Goal: Task Accomplishment & Management: Manage account settings

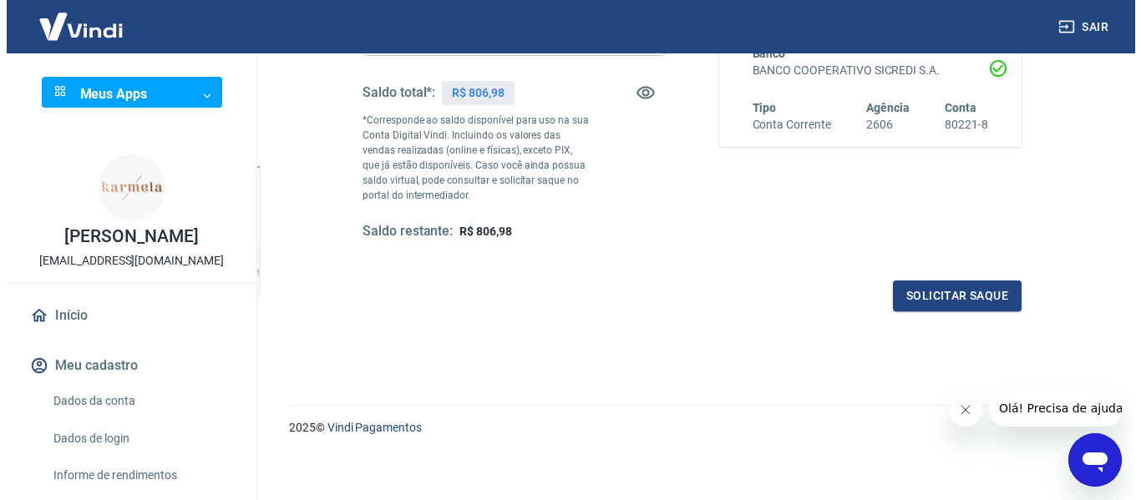
scroll to position [251, 0]
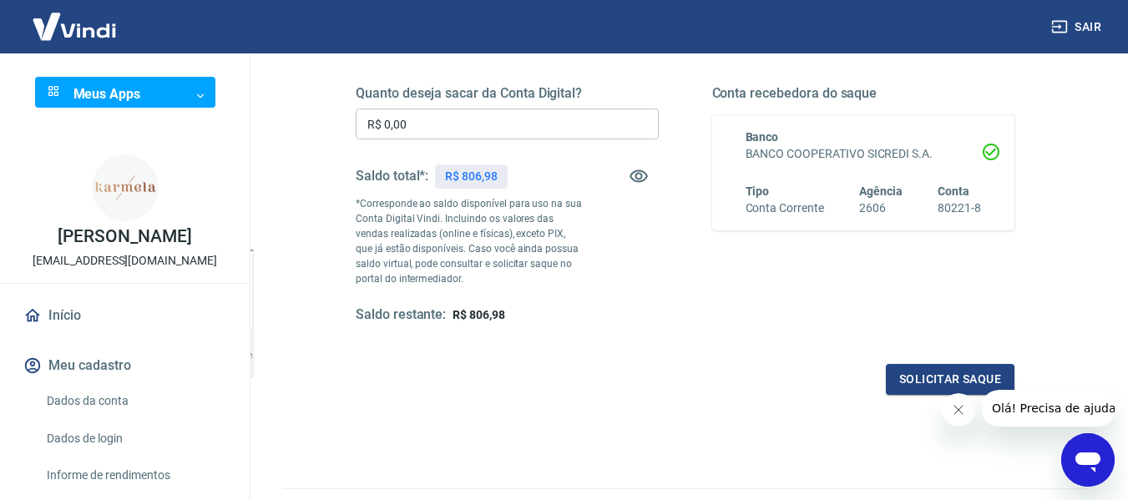
click at [461, 121] on input "R$ 0,00" at bounding box center [507, 124] width 303 height 31
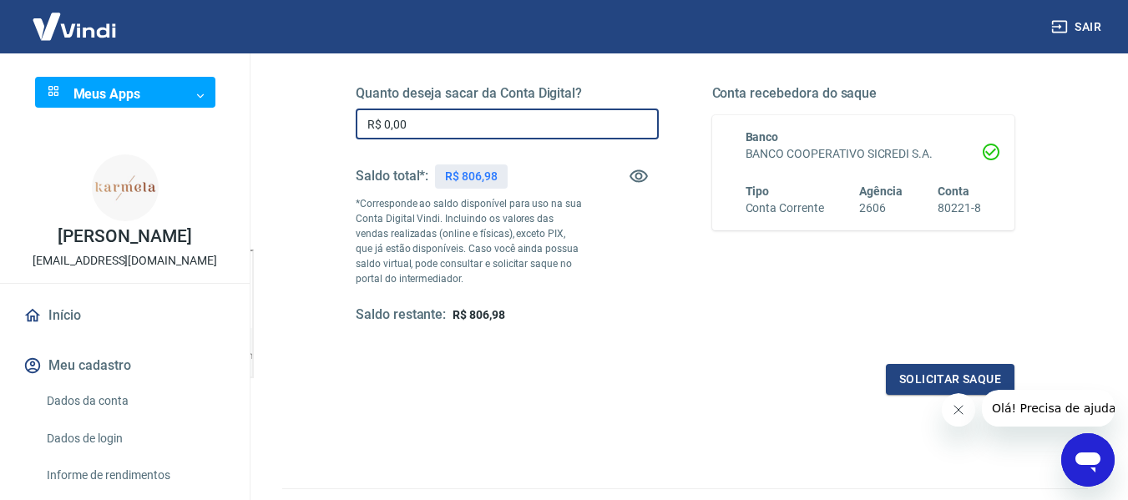
click at [462, 121] on input "R$ 0,00" at bounding box center [507, 124] width 303 height 31
type input "R$ 806,98"
click at [917, 381] on button "Solicitar saque" at bounding box center [950, 379] width 129 height 31
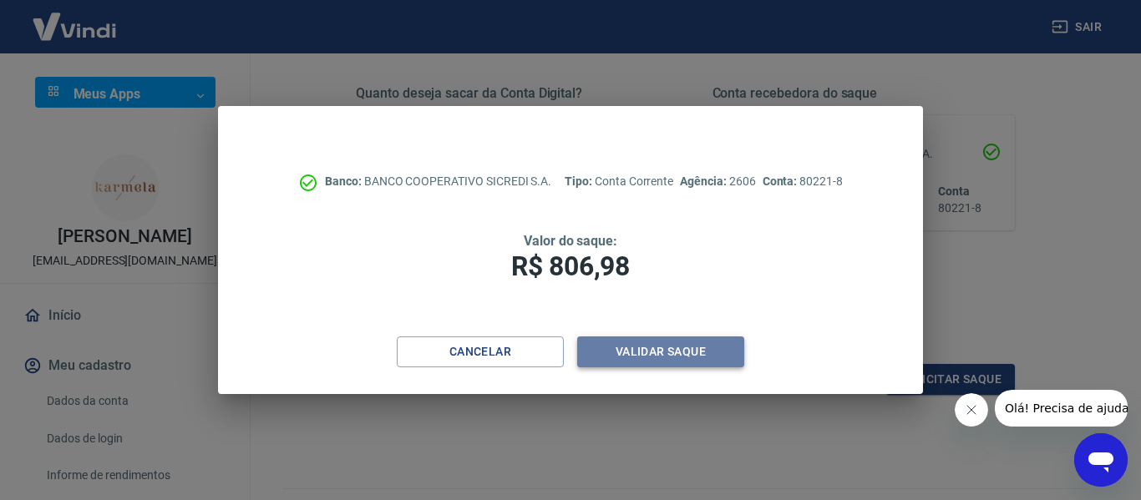
click at [632, 353] on button "Validar saque" at bounding box center [660, 352] width 167 height 31
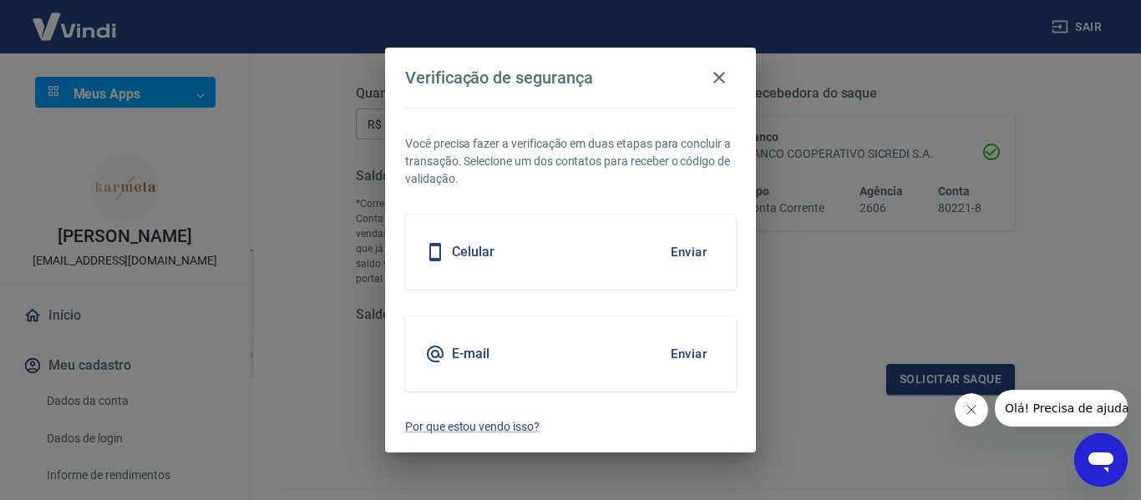
drag, startPoint x: 722, startPoint y: 243, endPoint x: 709, endPoint y: 248, distance: 14.3
click at [722, 244] on div "Celular Enviar" at bounding box center [570, 252] width 331 height 75
click at [695, 250] on button "Enviar" at bounding box center [688, 252] width 54 height 35
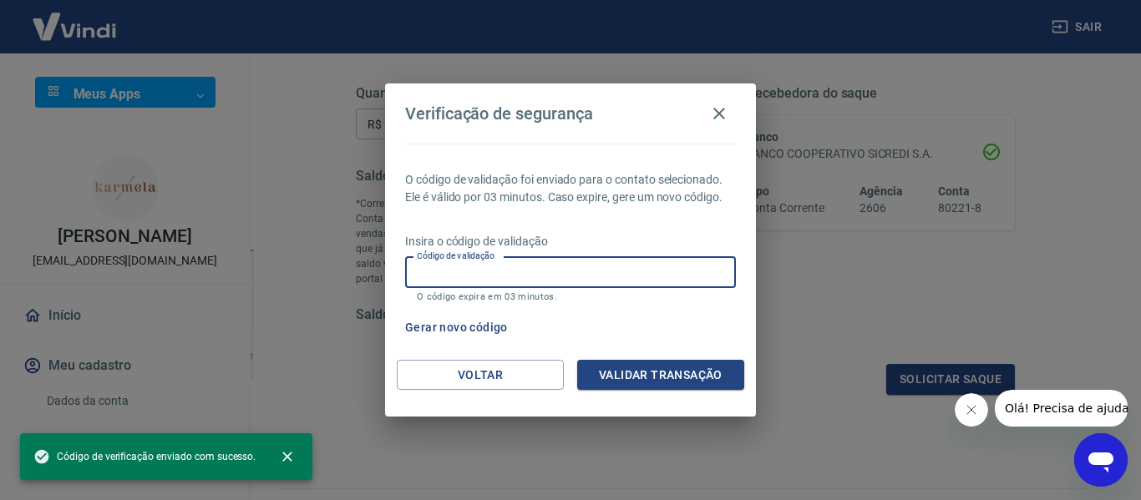
click at [611, 277] on input "Código de validação" at bounding box center [570, 272] width 331 height 31
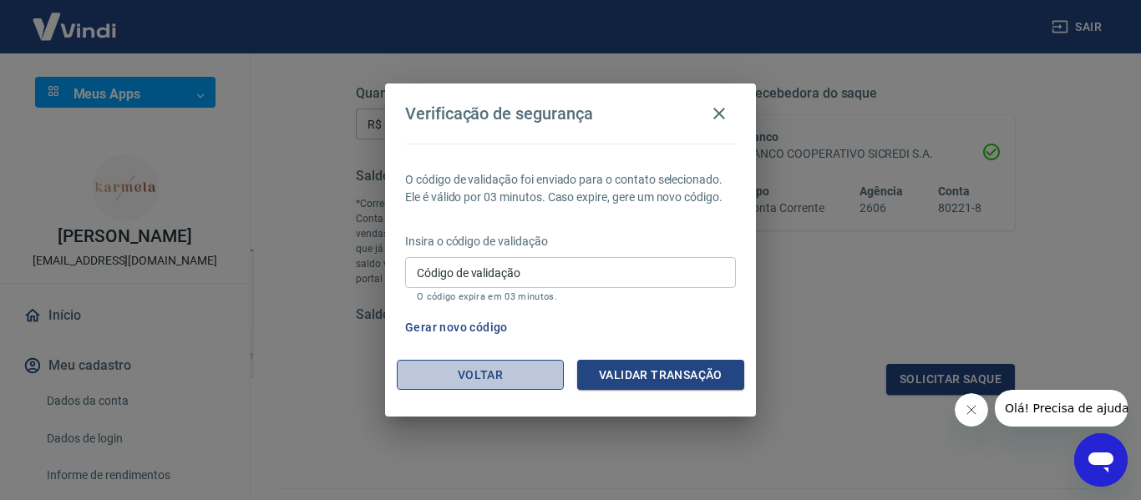
click at [456, 375] on button "Voltar" at bounding box center [480, 375] width 167 height 31
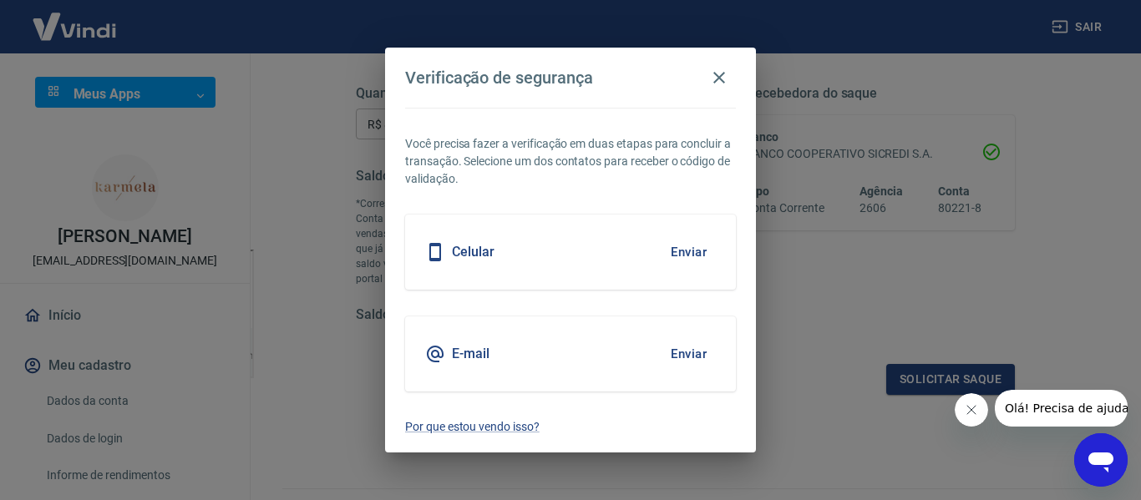
click at [580, 359] on div "E-mail Enviar" at bounding box center [570, 354] width 331 height 75
click at [704, 357] on button "Enviar" at bounding box center [688, 354] width 54 height 35
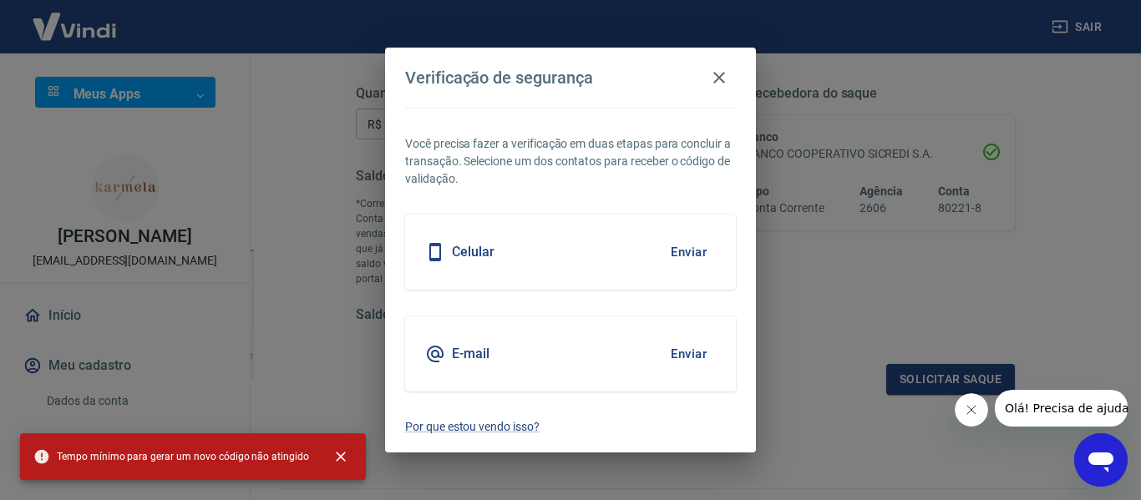
click at [689, 350] on button "Enviar" at bounding box center [688, 354] width 54 height 35
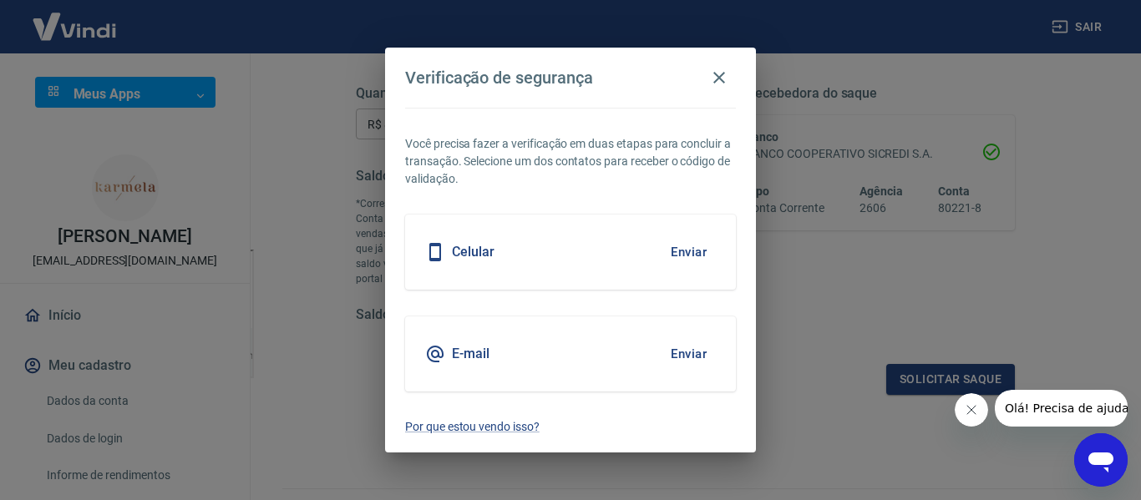
click at [687, 352] on button "Enviar" at bounding box center [688, 354] width 54 height 35
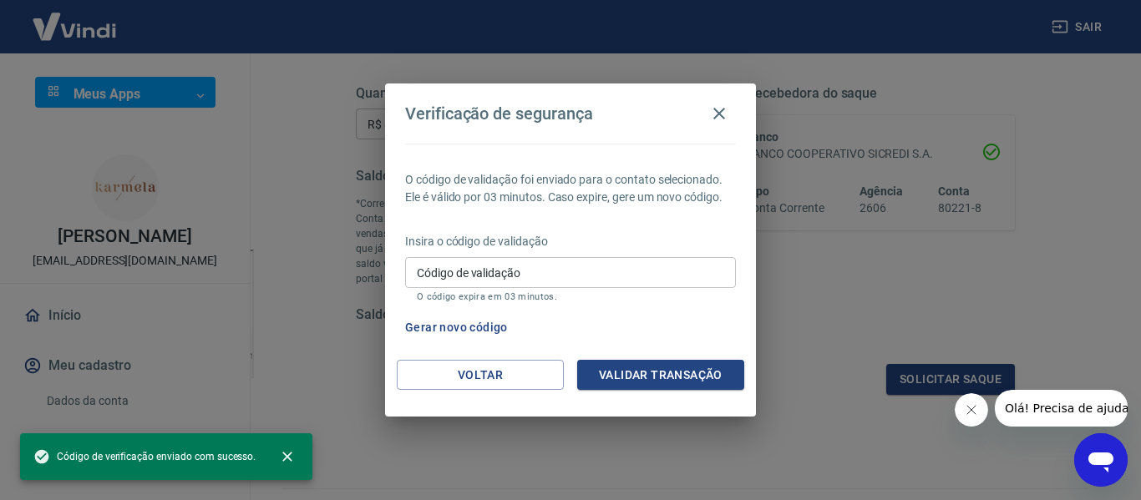
click at [533, 266] on input "Código de validação" at bounding box center [570, 272] width 331 height 31
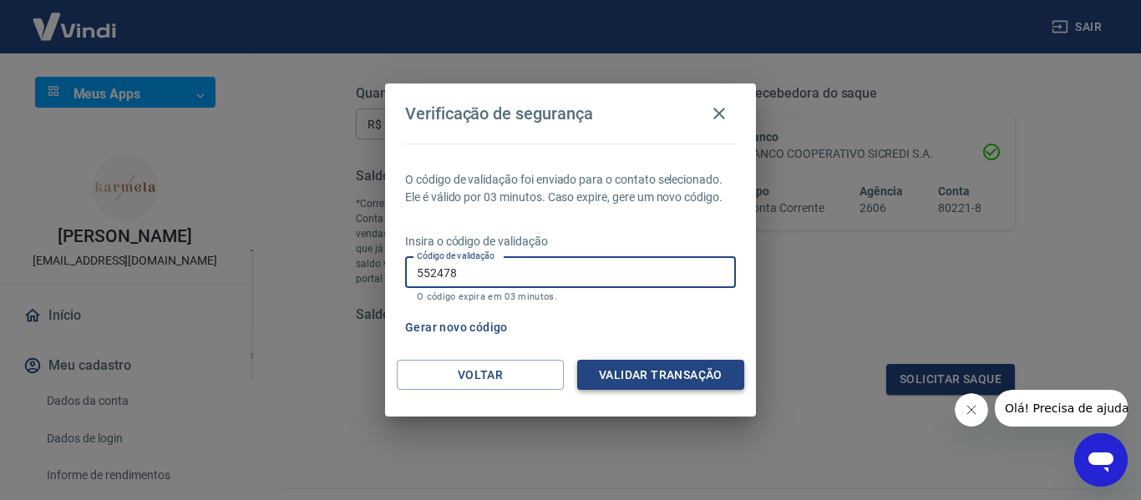
type input "552478"
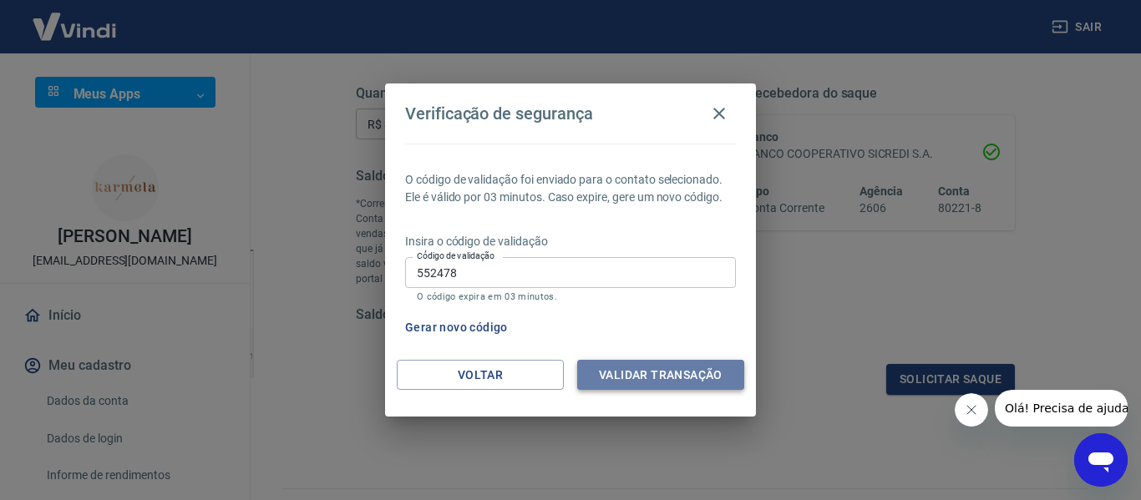
click at [656, 383] on button "Validar transação" at bounding box center [660, 375] width 167 height 31
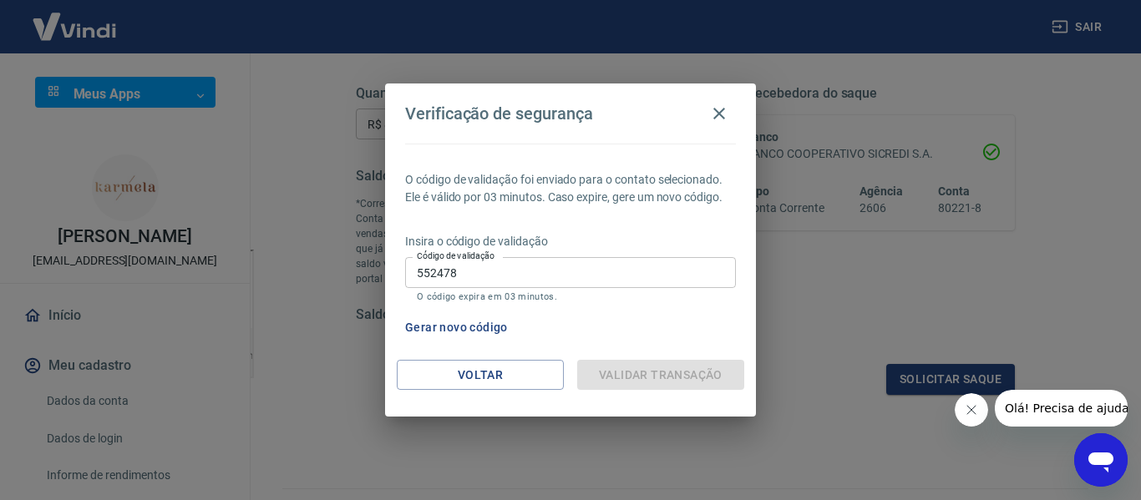
click at [978, 410] on button "Fechar mensagem da empresa" at bounding box center [970, 409] width 33 height 33
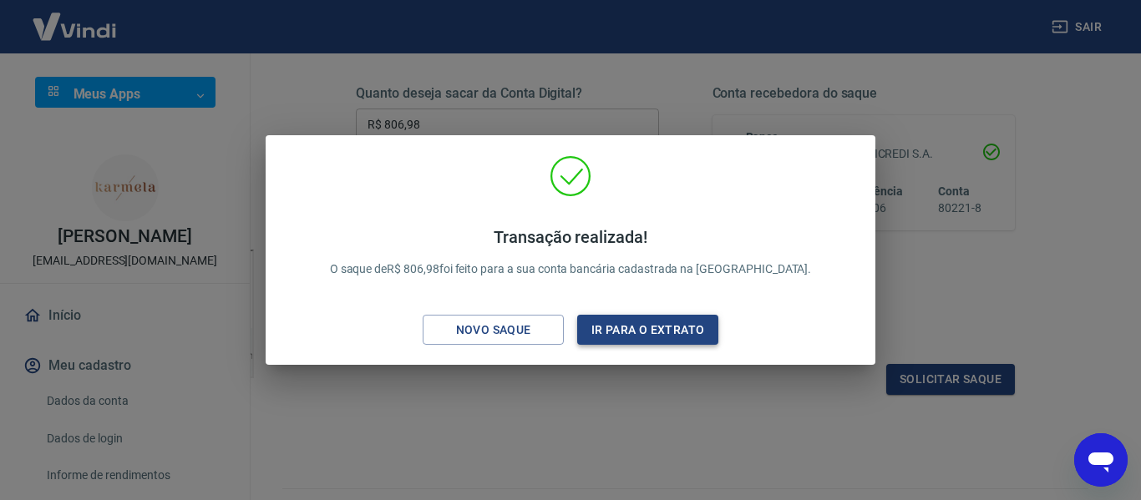
click at [677, 324] on button "Ir para o extrato" at bounding box center [647, 330] width 141 height 31
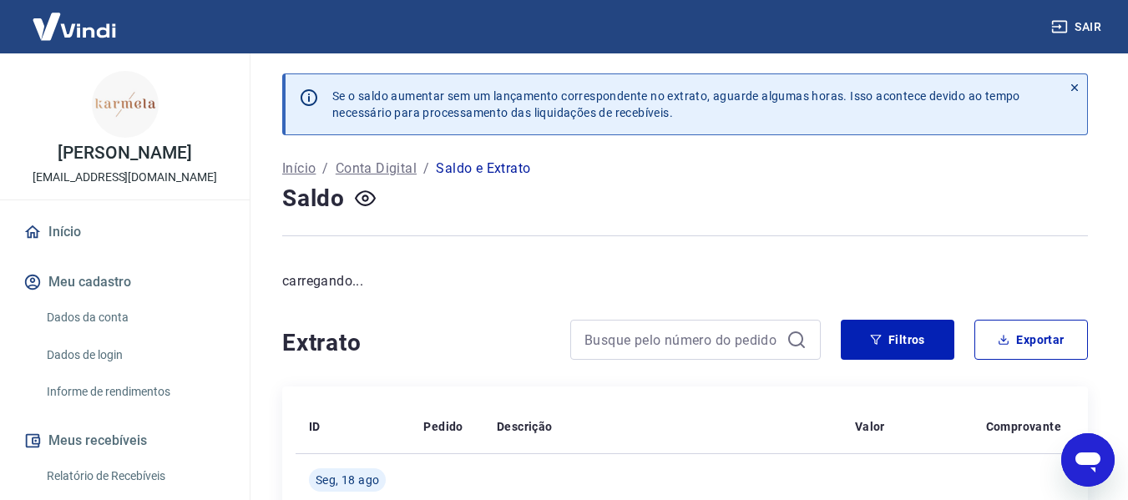
scroll to position [167, 0]
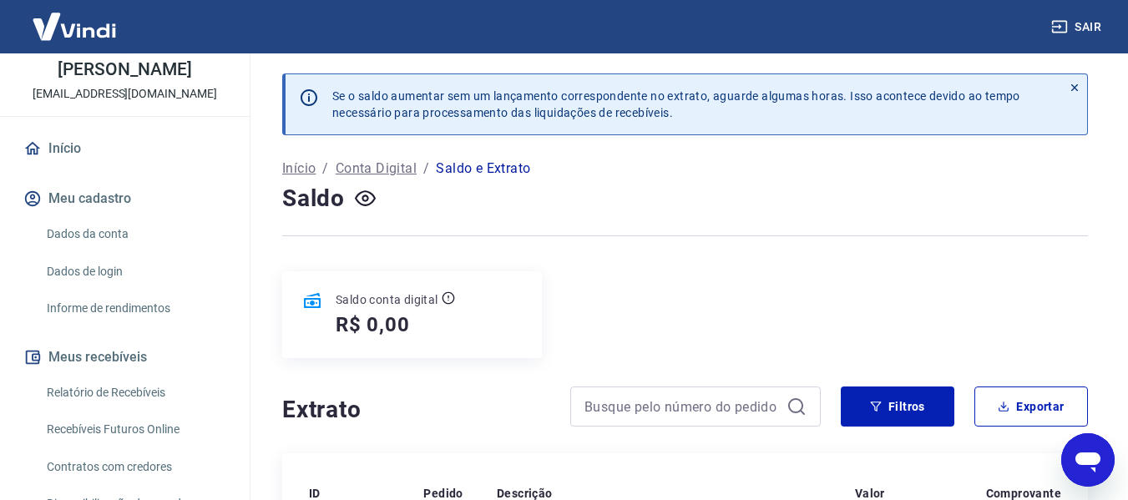
click at [107, 234] on link "Dados da conta" at bounding box center [135, 234] width 190 height 34
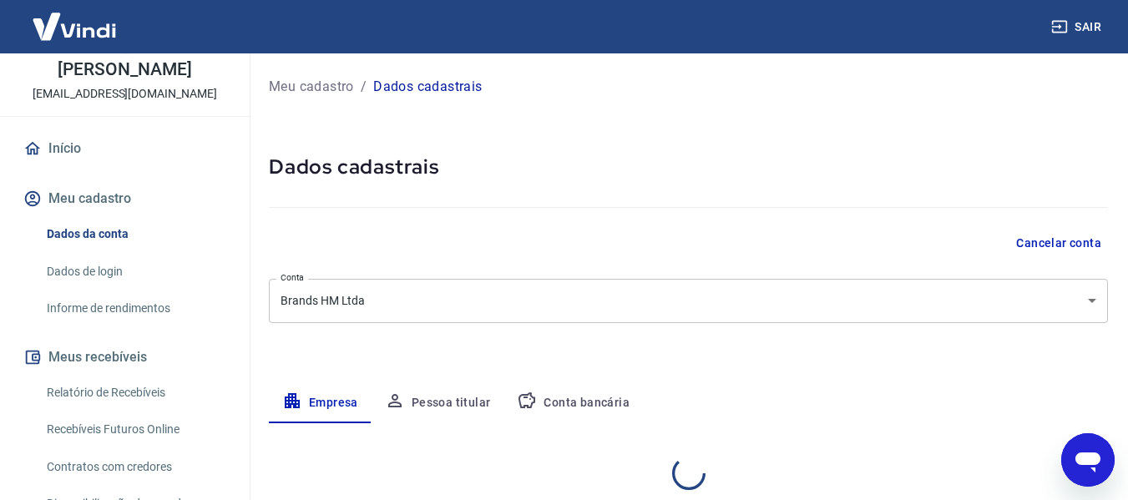
select select "SC"
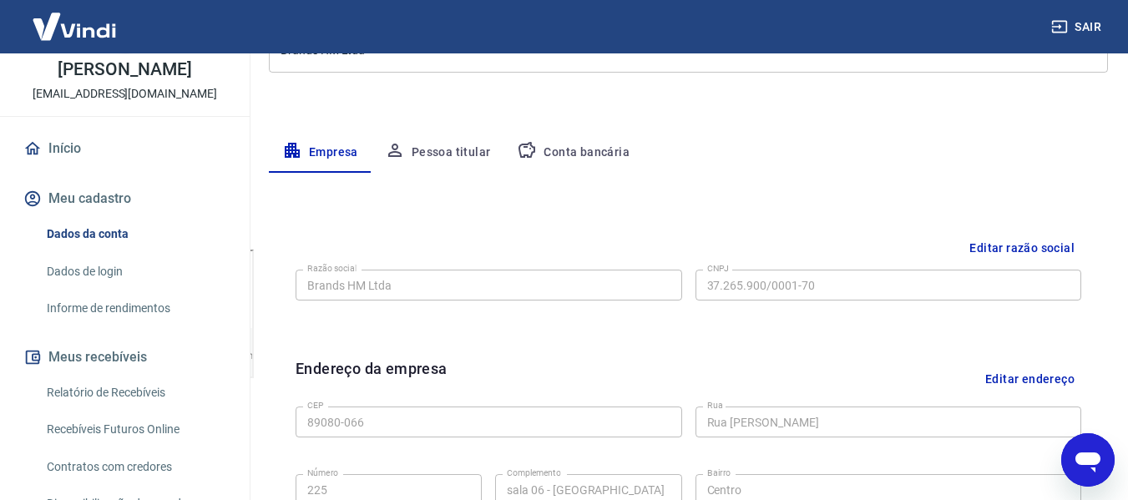
scroll to position [501, 0]
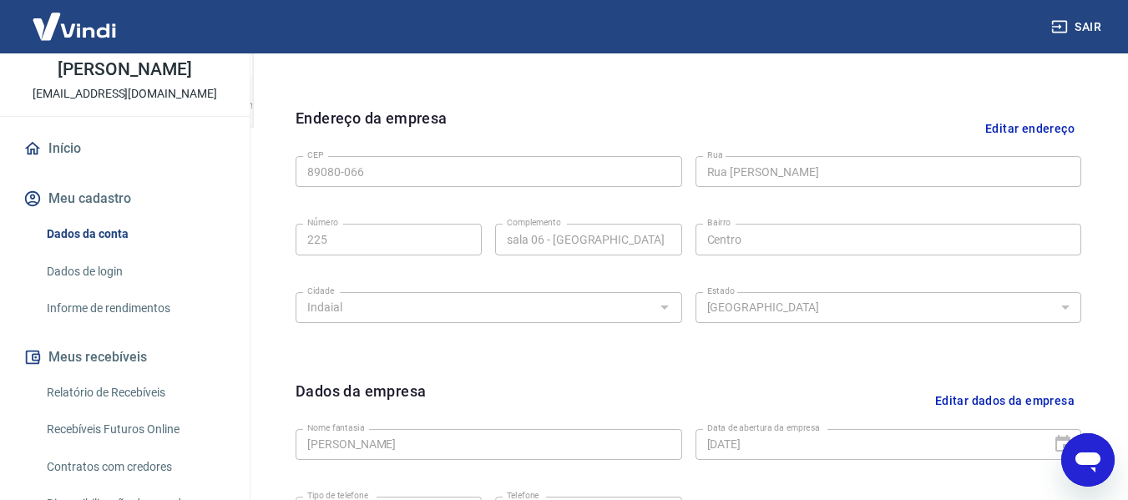
click at [147, 387] on link "Relatório de Recebíveis" at bounding box center [135, 393] width 190 height 34
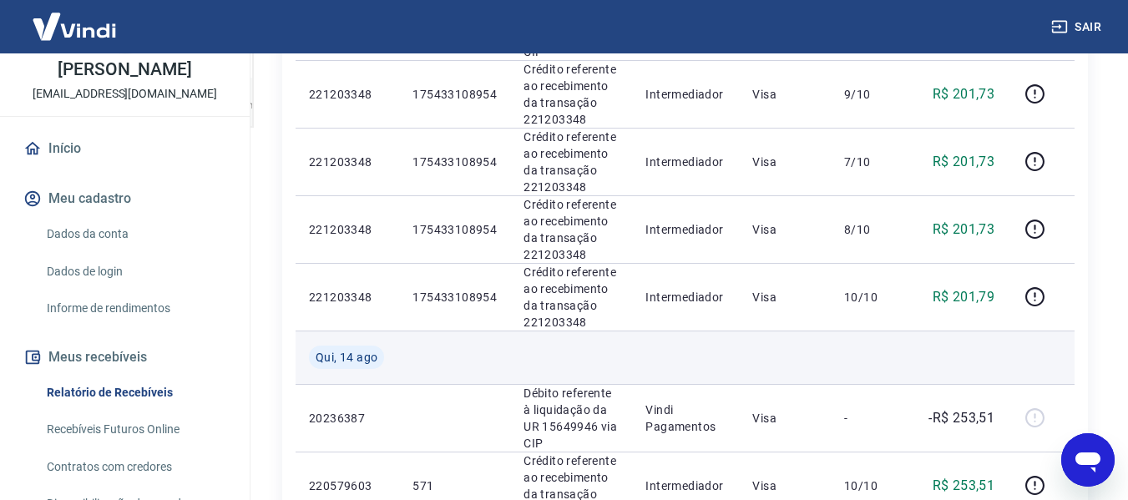
scroll to position [251, 0]
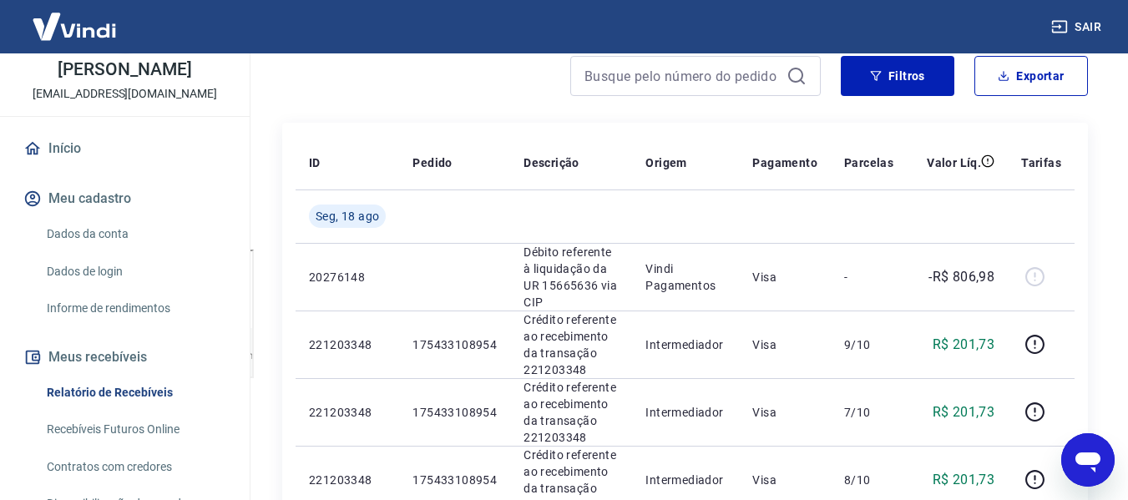
click at [101, 430] on link "Recebíveis Futuros Online" at bounding box center [135, 430] width 190 height 34
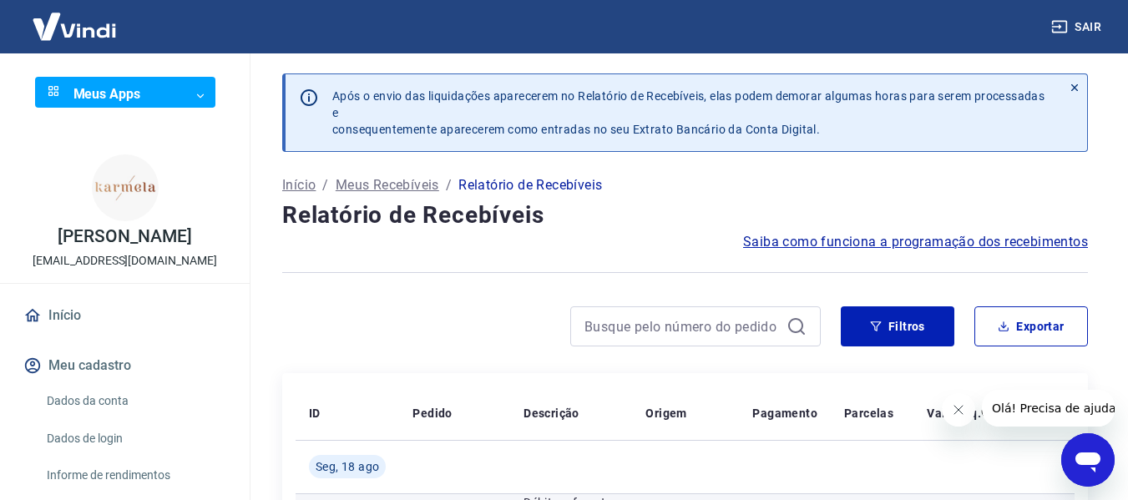
scroll to position [251, 0]
